Goal: Navigation & Orientation: Find specific page/section

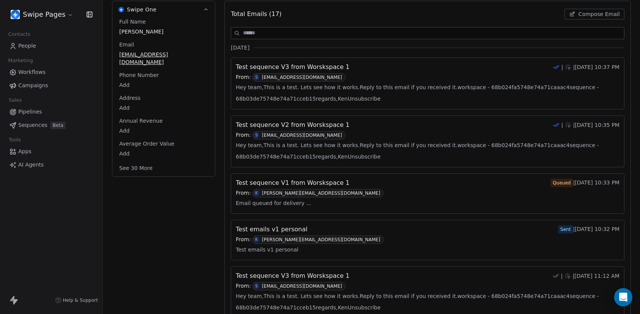
scroll to position [118, 0]
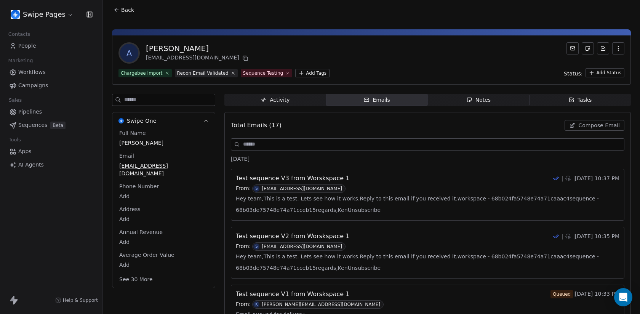
click at [121, 6] on button "Back" at bounding box center [124, 10] width 30 height 14
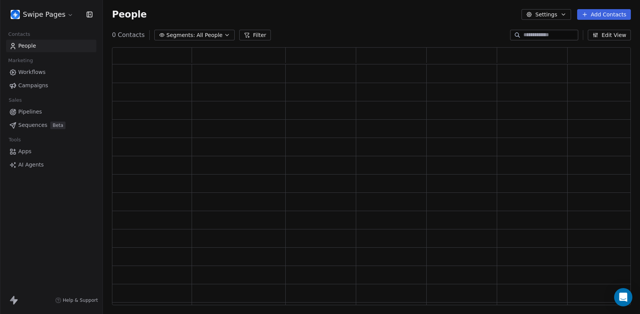
scroll to position [258, 519]
click at [187, 36] on span "Segments:" at bounding box center [186, 35] width 29 height 8
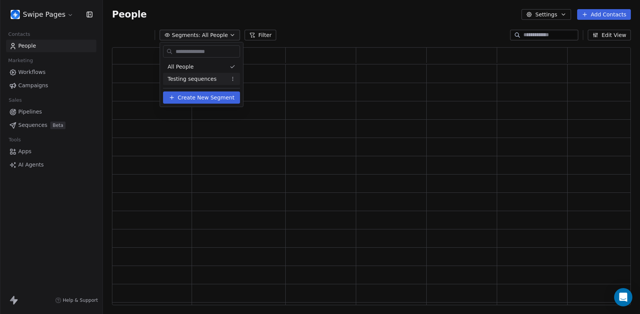
click at [191, 79] on span "Testing sequences" at bounding box center [192, 79] width 49 height 8
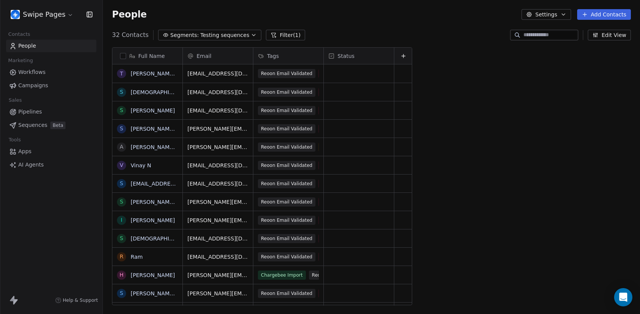
scroll to position [276, 537]
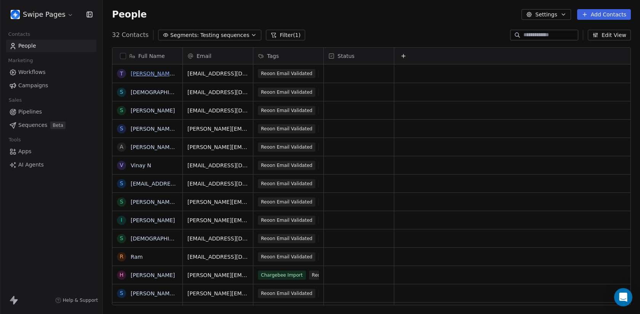
click at [151, 72] on link "Thanga Balaji S" at bounding box center [155, 73] width 49 height 6
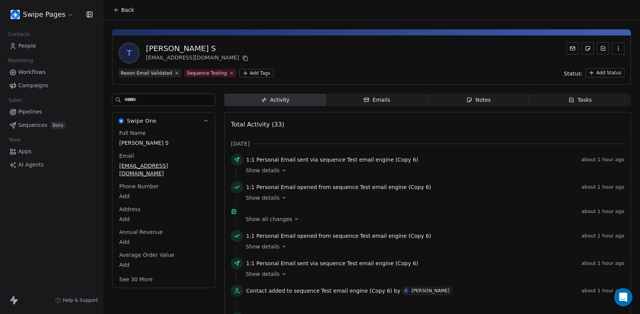
click at [389, 99] on div "Emails" at bounding box center [376, 100] width 27 height 8
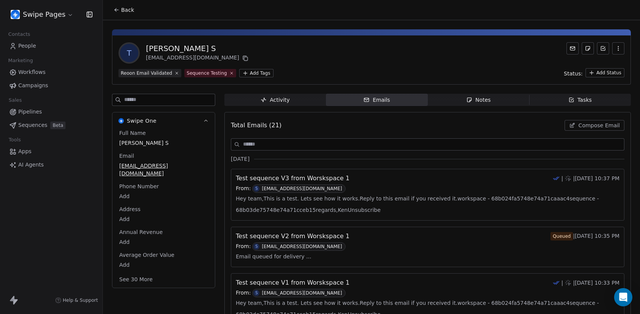
click at [124, 10] on span "Back" at bounding box center [127, 10] width 13 height 8
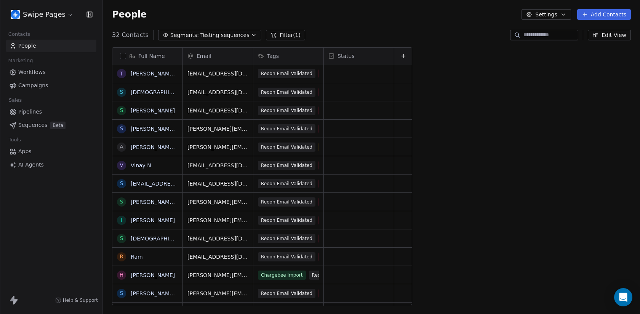
scroll to position [276, 537]
